Goal: Task Accomplishment & Management: Use online tool/utility

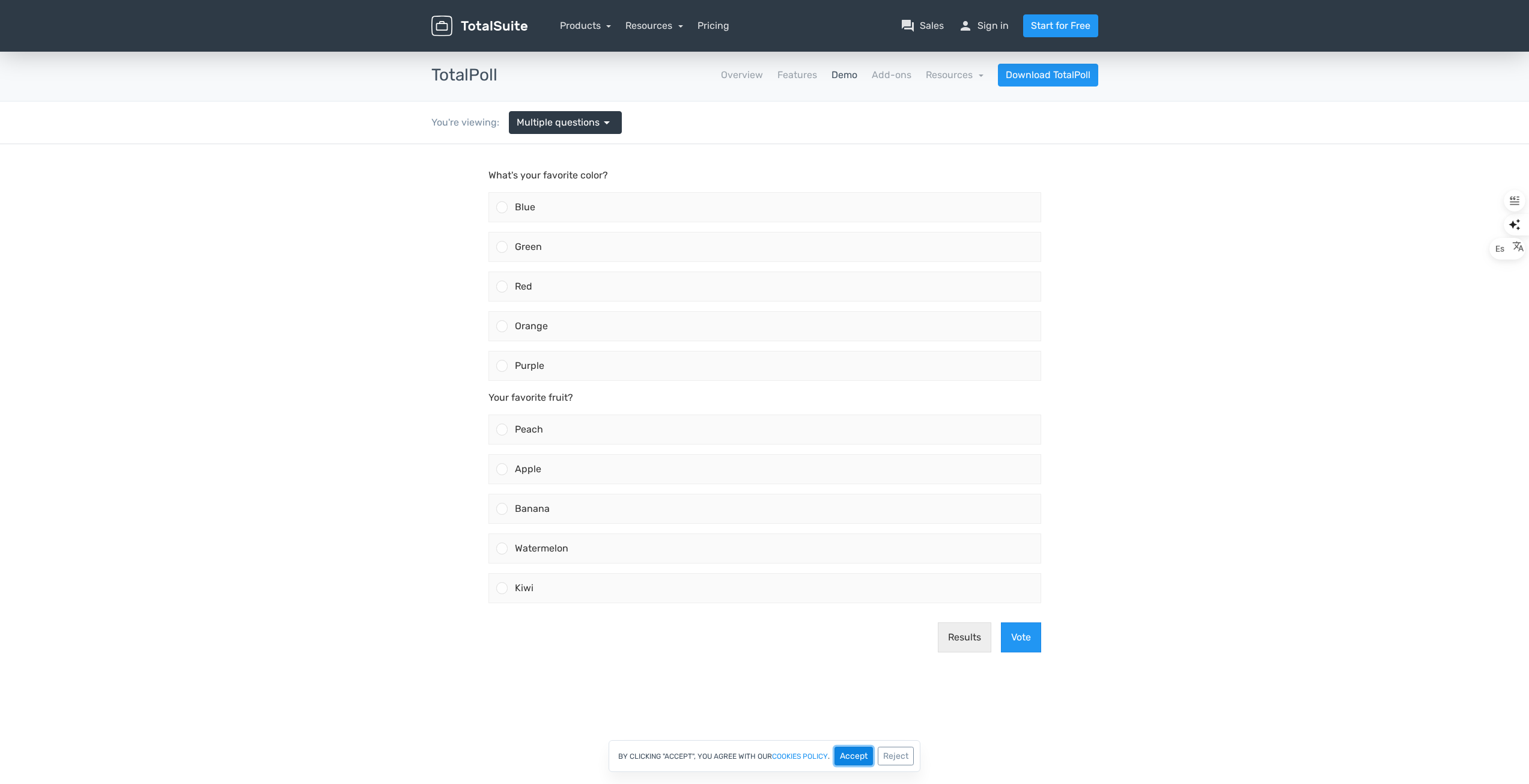
click at [855, 757] on button "Accept" at bounding box center [854, 755] width 39 height 18
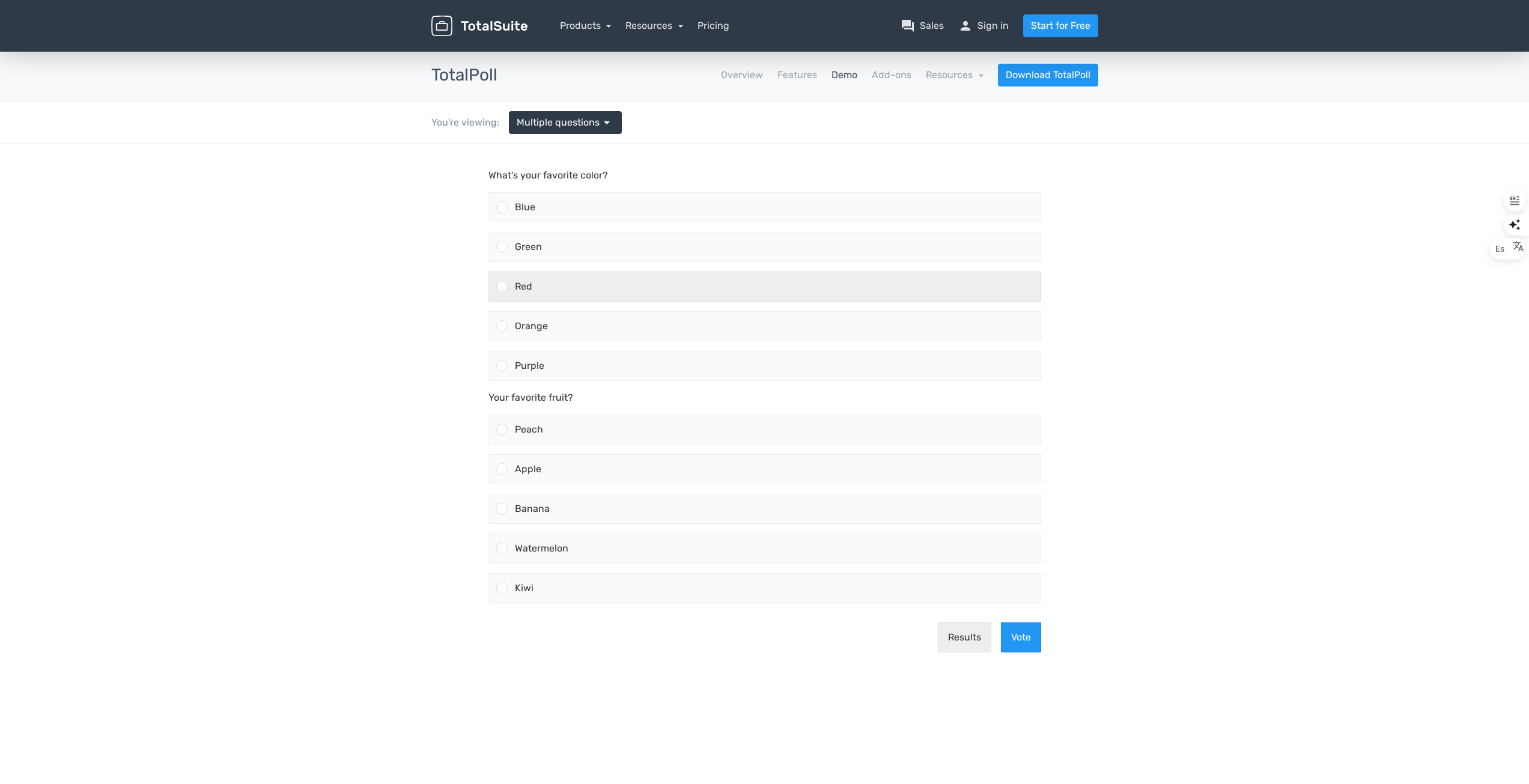
click at [606, 278] on div "Red" at bounding box center [774, 286] width 532 height 29
click at [502, 286] on input "Red" at bounding box center [502, 286] width 0 height 0
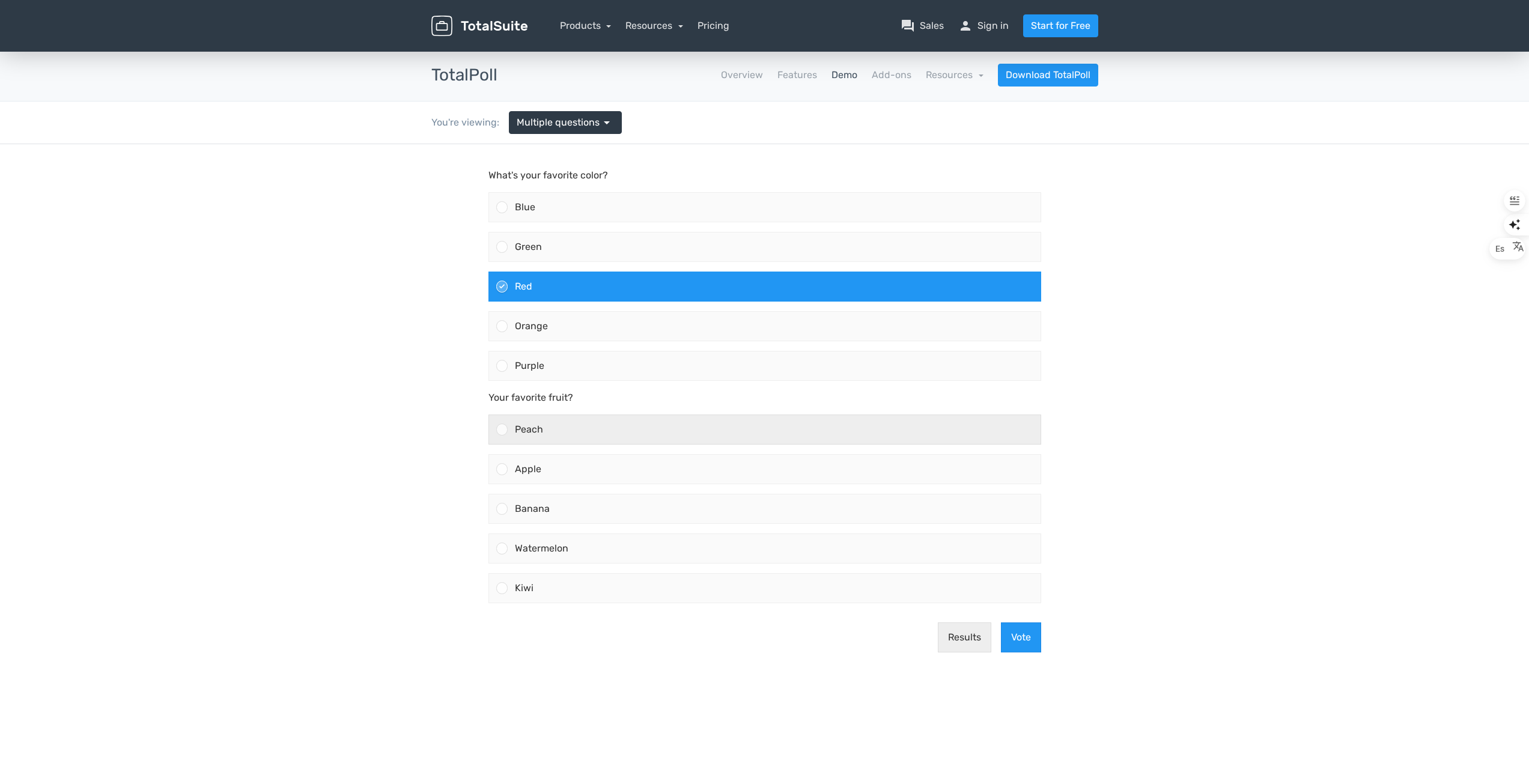
click at [648, 423] on div "Peach" at bounding box center [774, 429] width 532 height 29
click at [502, 429] on input "Peach" at bounding box center [502, 429] width 0 height 0
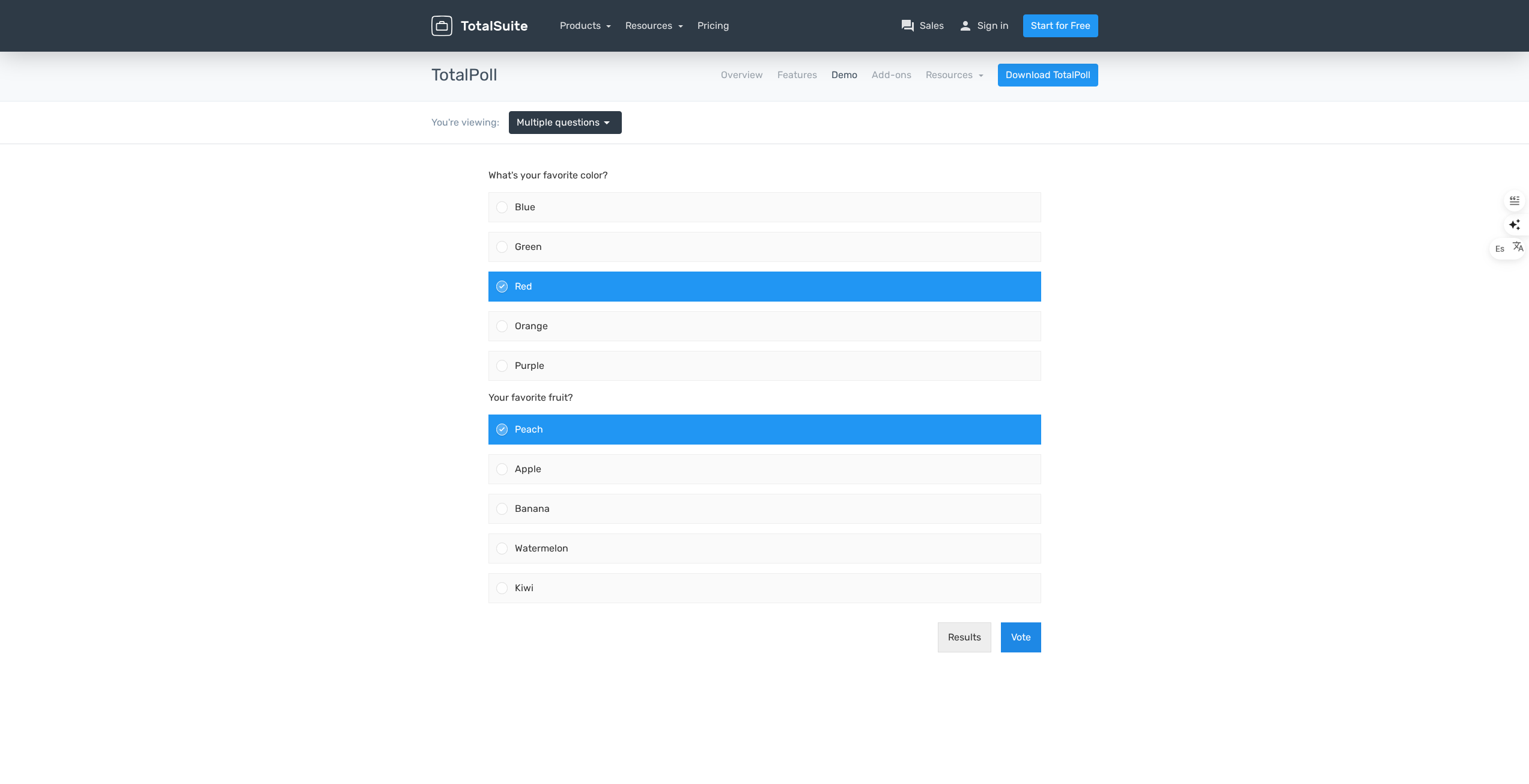
click at [1021, 634] on button "Vote" at bounding box center [1021, 636] width 41 height 30
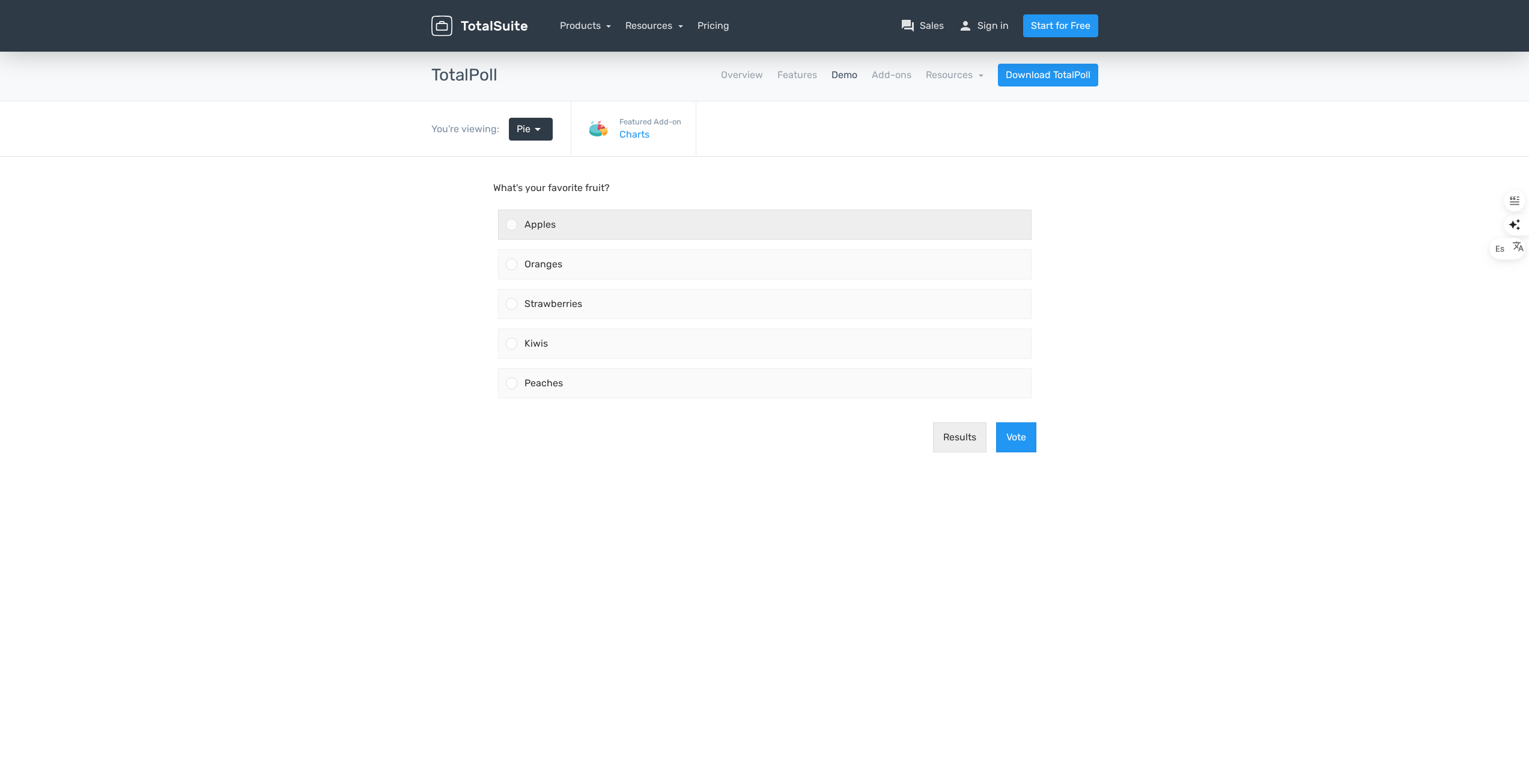
click at [824, 231] on div "Apples" at bounding box center [774, 225] width 513 height 29
click at [511, 225] on input "Apples" at bounding box center [511, 225] width 0 height 0
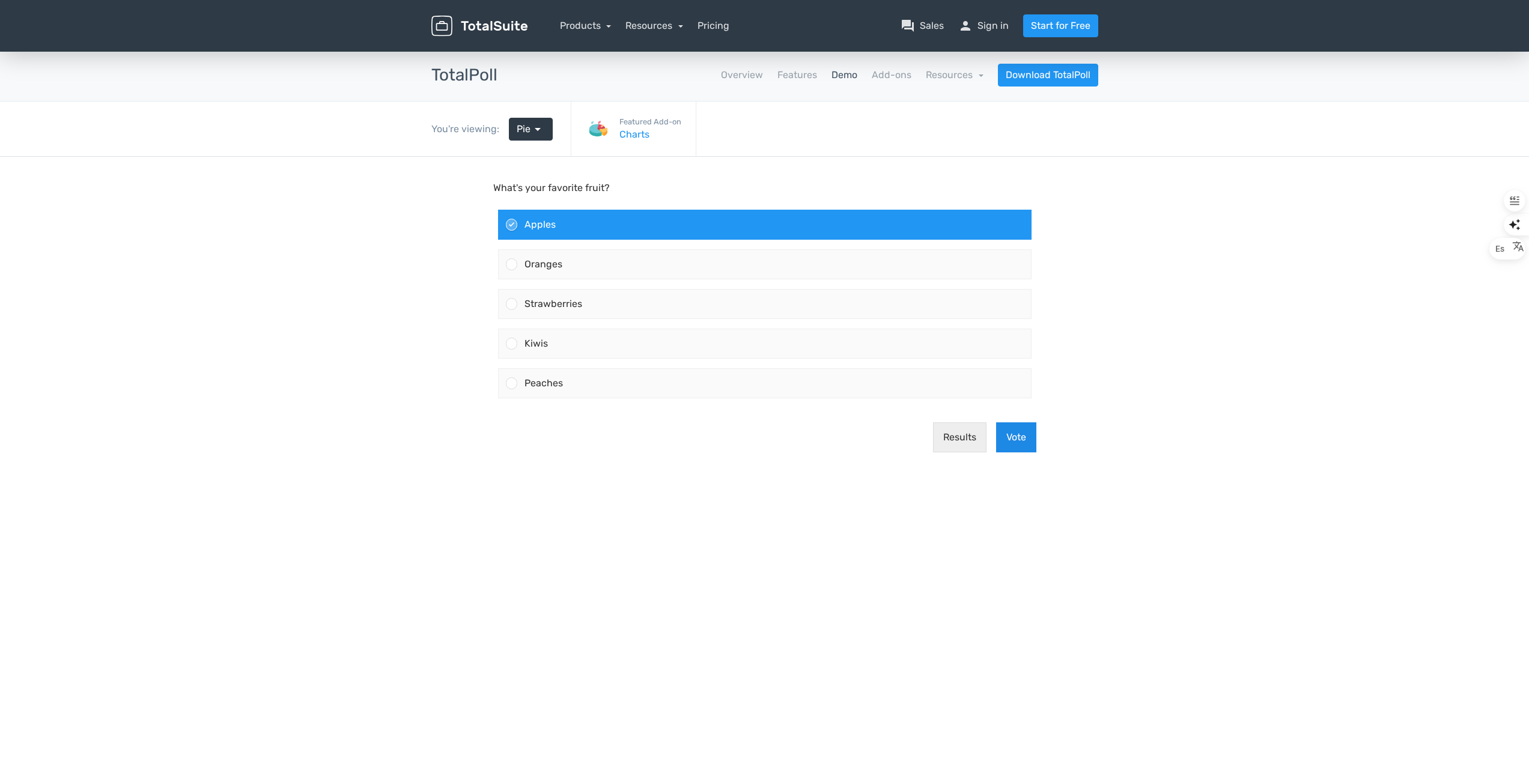
click at [1020, 429] on button "Vote" at bounding box center [1016, 437] width 41 height 30
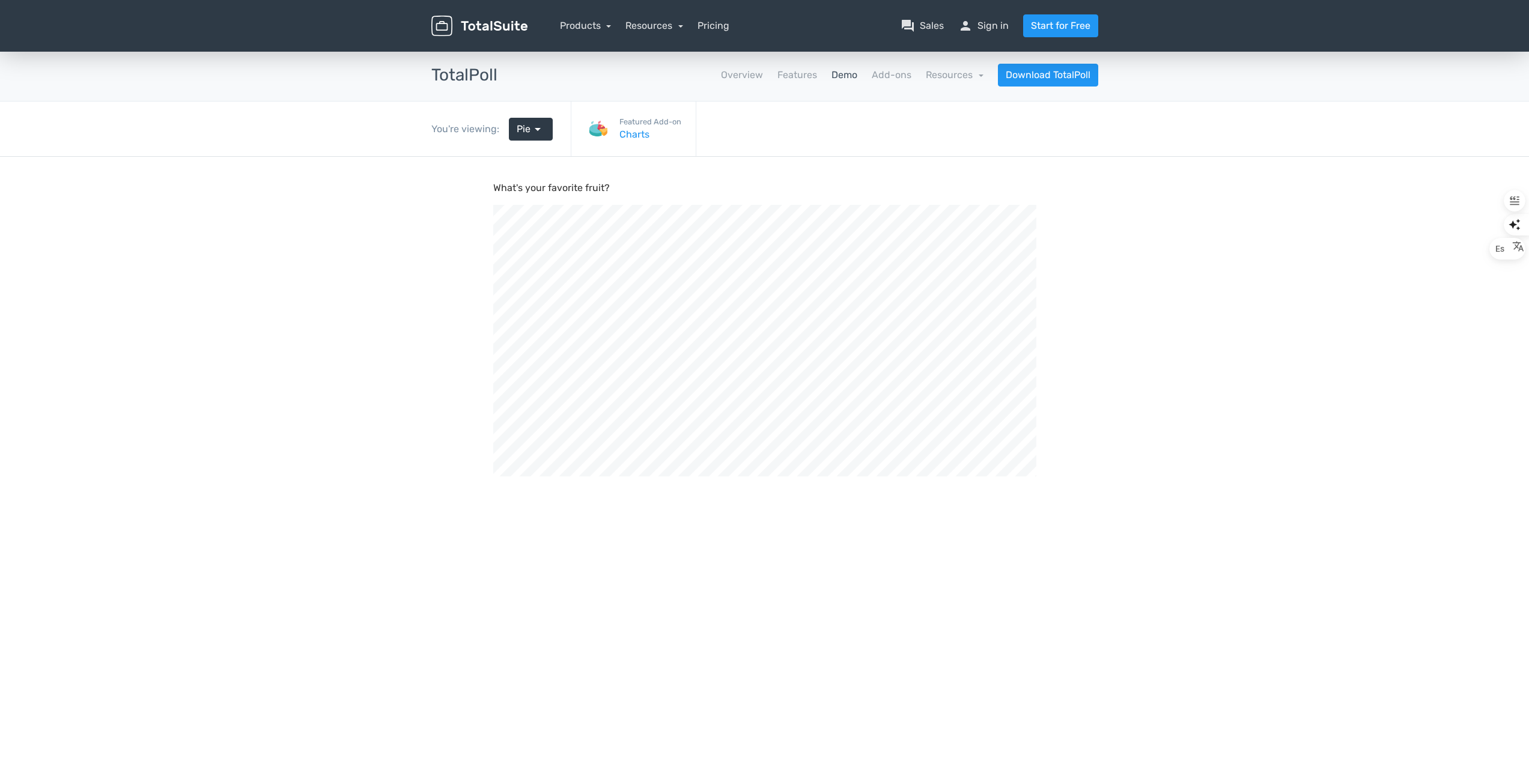
scroll to position [406, 1529]
